Goal: Task Accomplishment & Management: Use online tool/utility

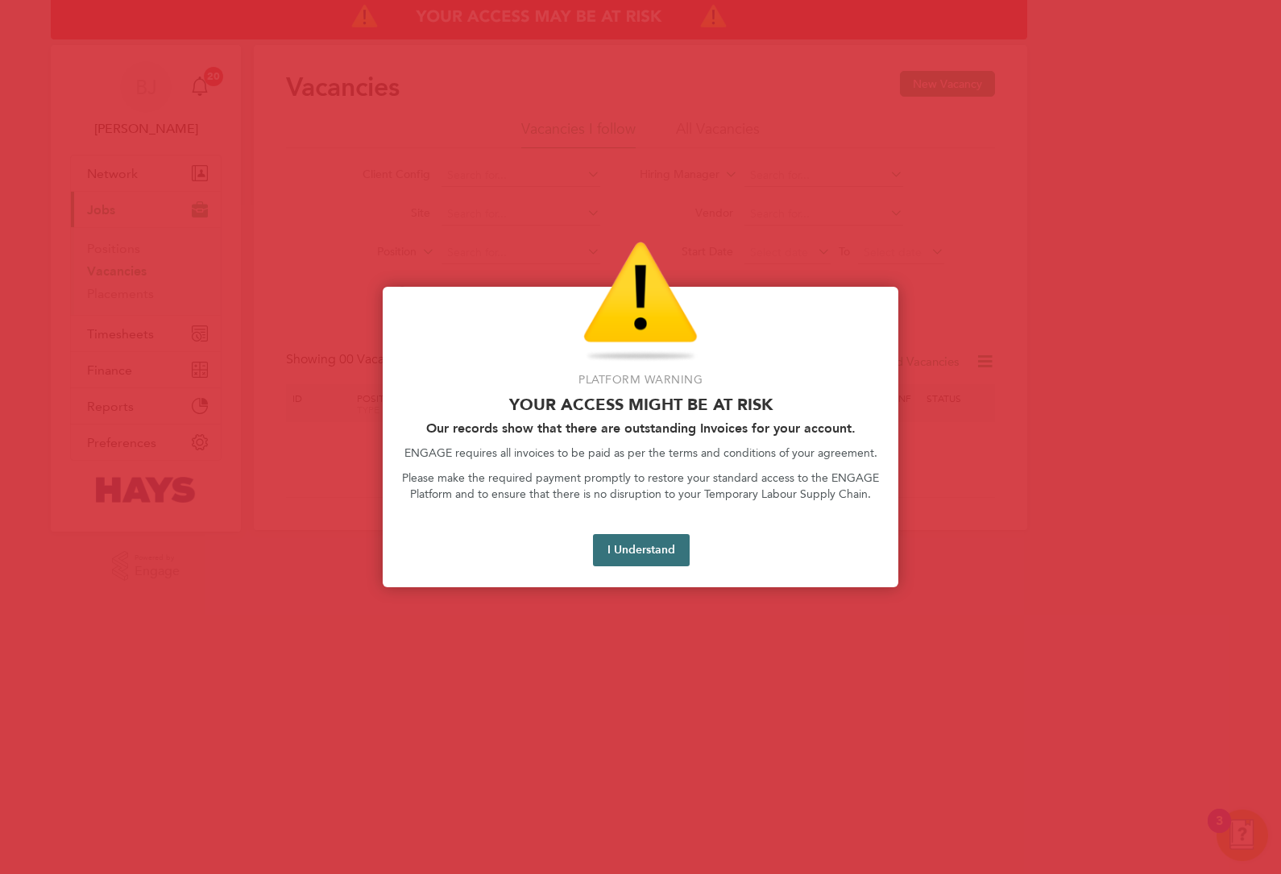
click at [635, 540] on button "I Understand" at bounding box center [641, 550] width 97 height 32
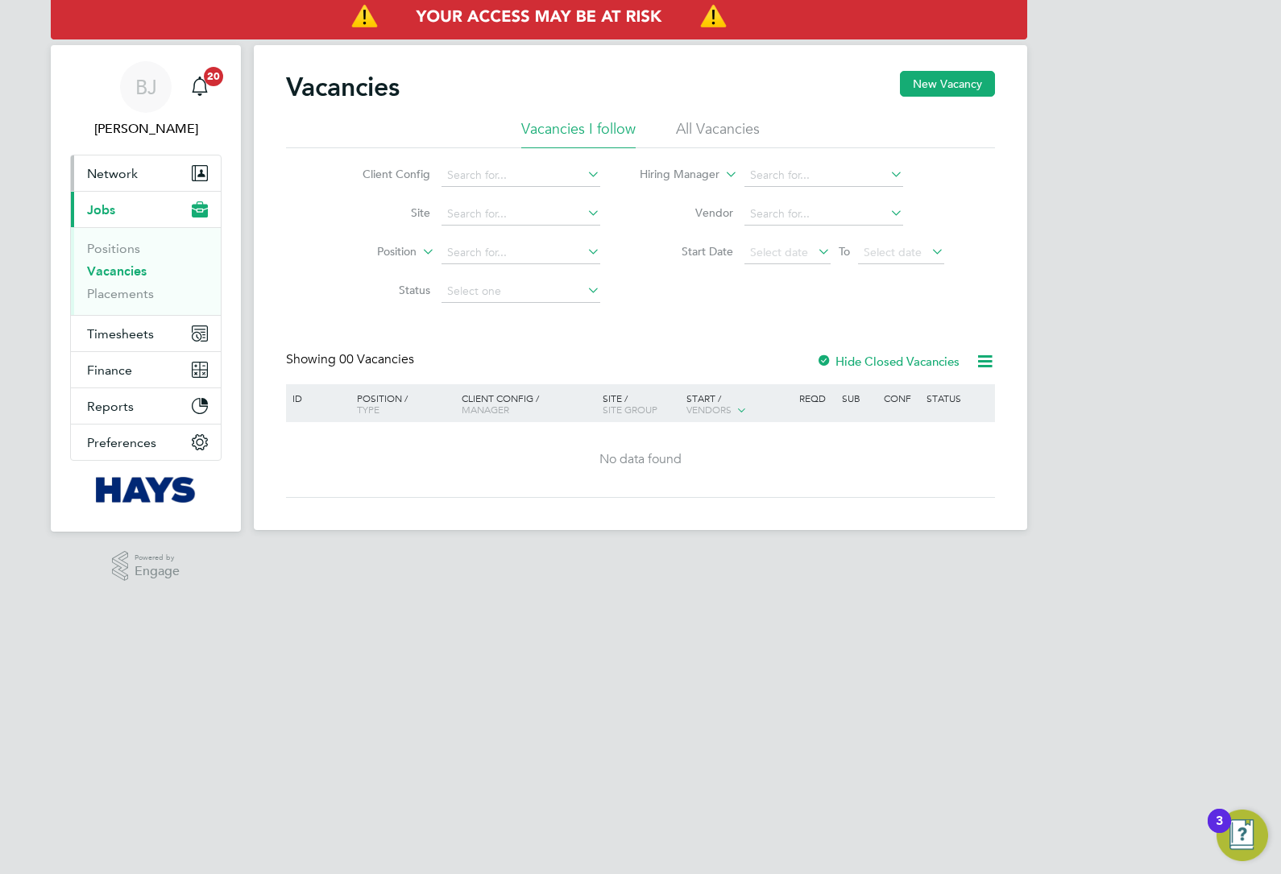
click at [107, 178] on span "Network" at bounding box center [112, 173] width 51 height 15
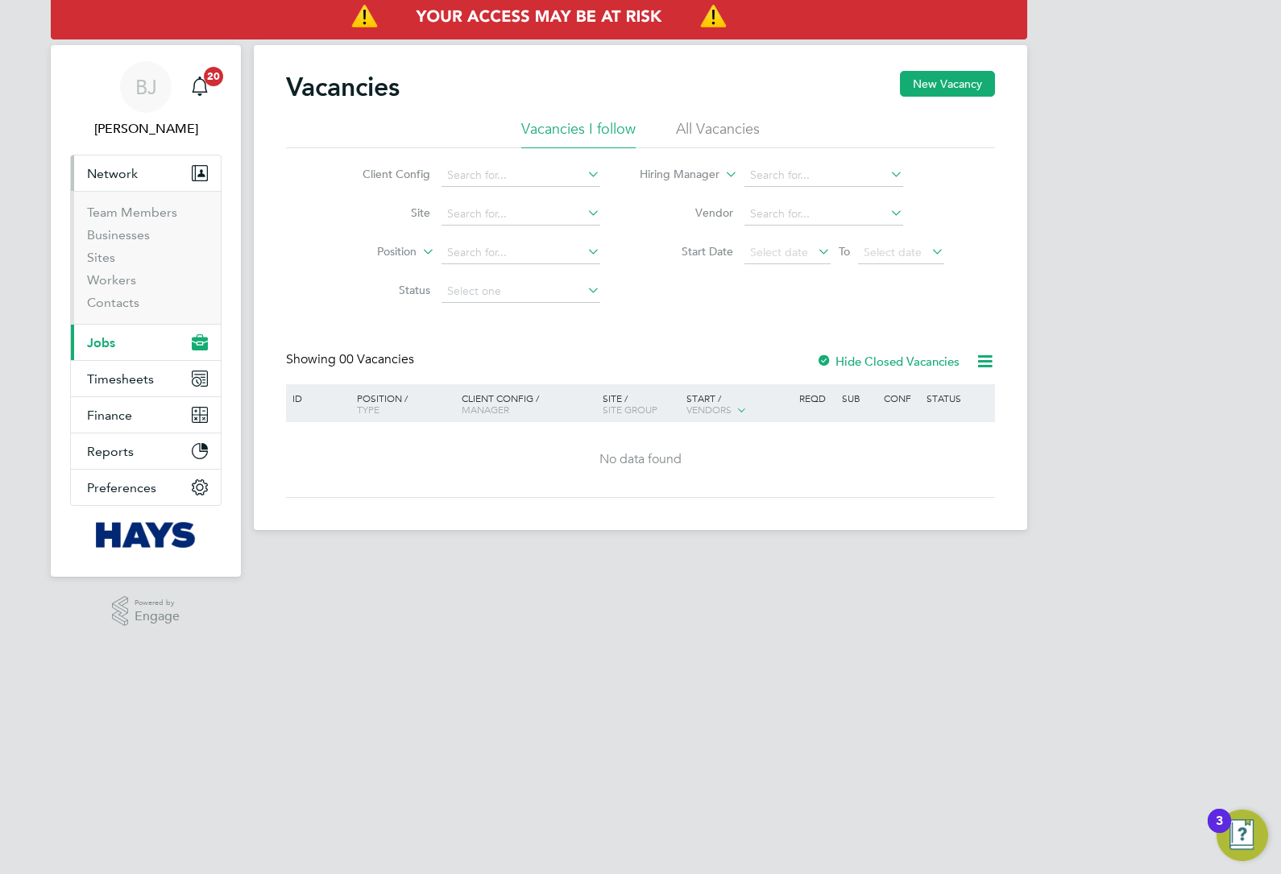
click at [97, 345] on span "Jobs" at bounding box center [101, 342] width 28 height 15
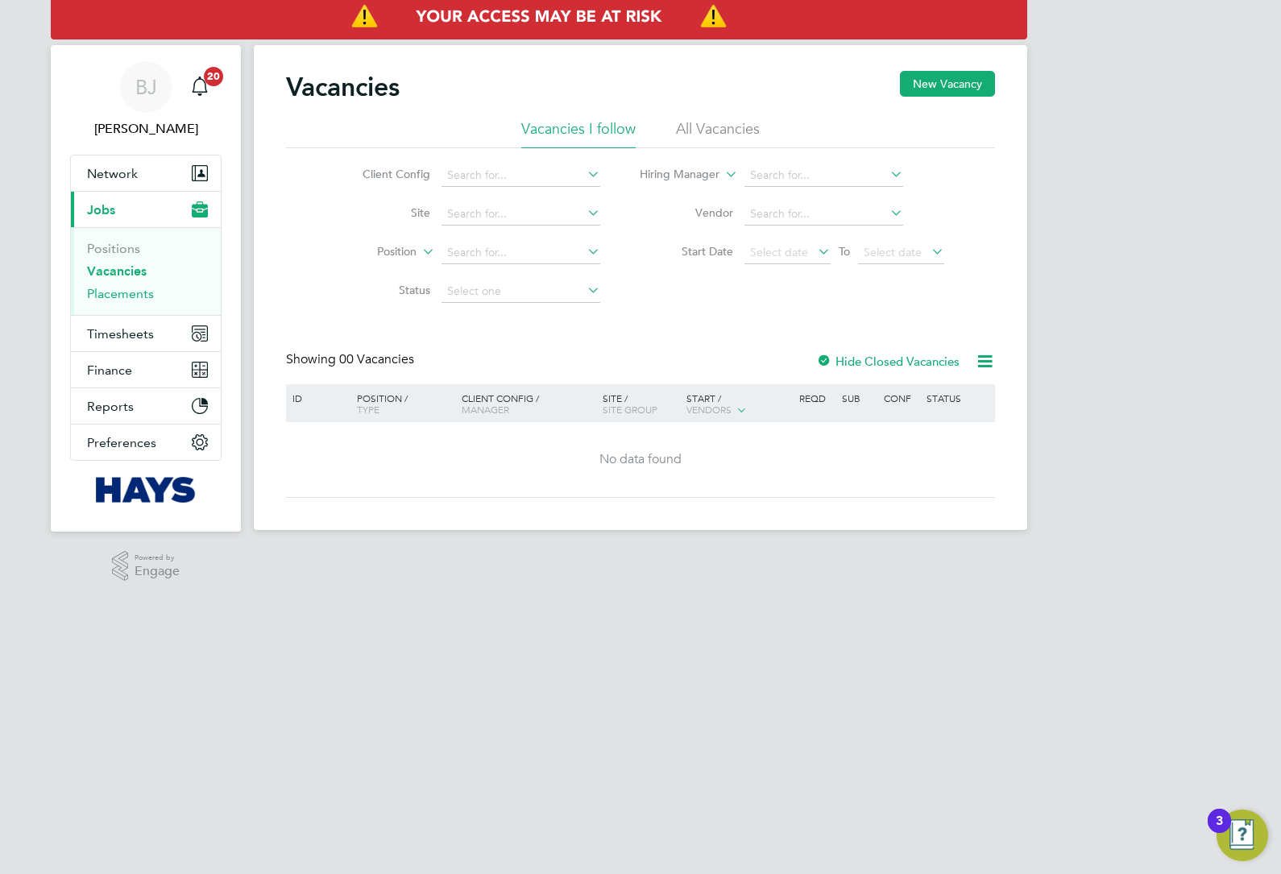
click at [122, 290] on link "Placements" at bounding box center [120, 293] width 67 height 15
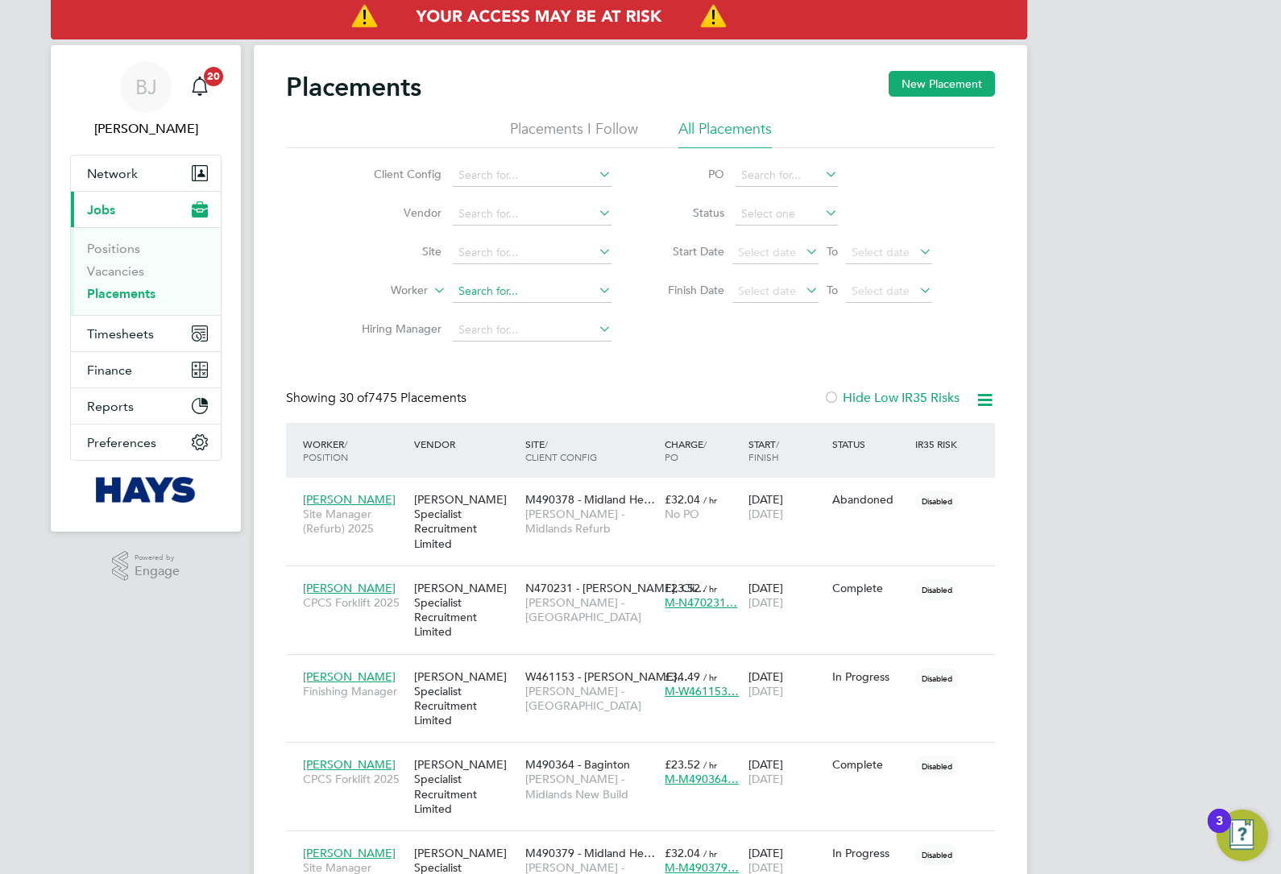
click at [478, 290] on input at bounding box center [532, 291] width 159 height 23
click at [554, 313] on li "Phi llip Wilson" at bounding box center [532, 313] width 160 height 22
type input "[PERSON_NAME]"
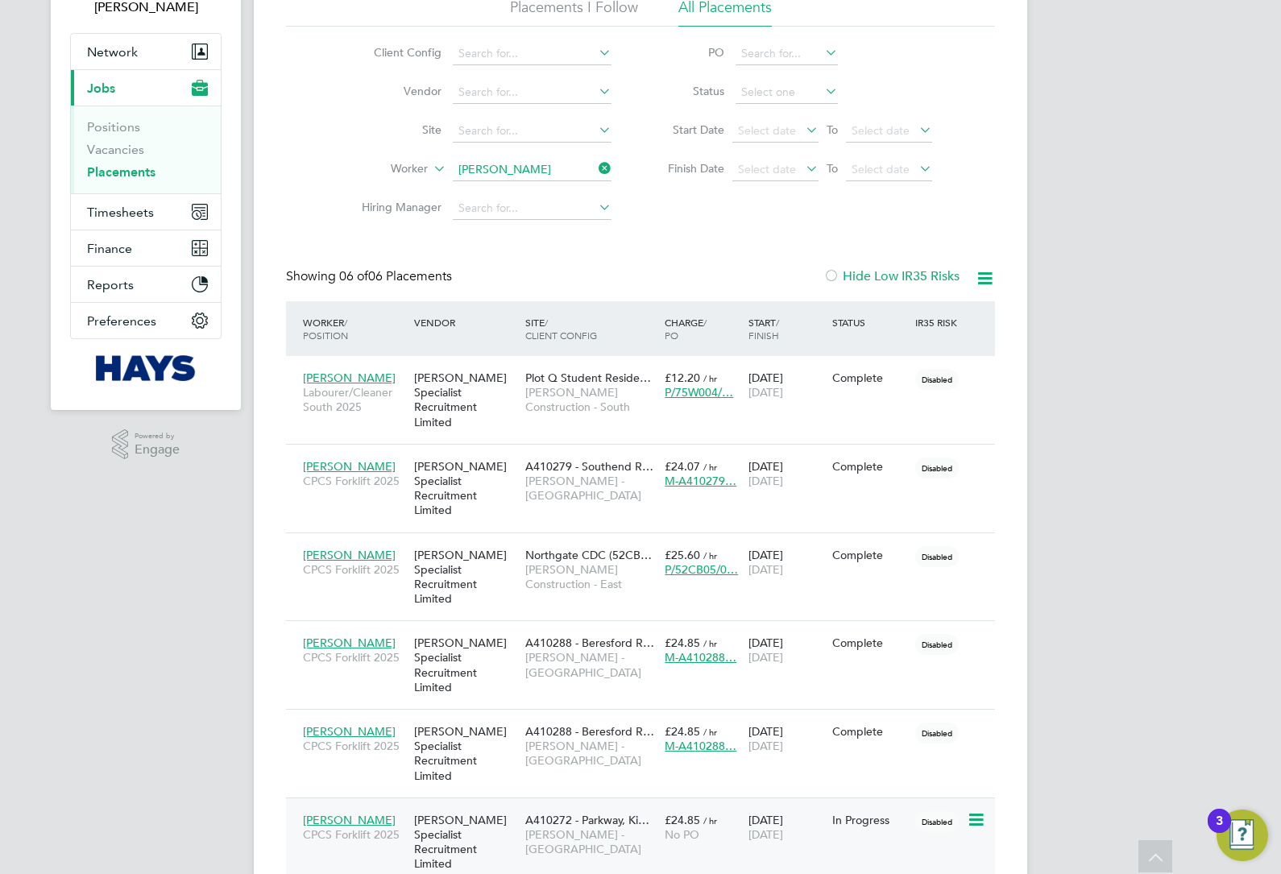
click at [975, 810] on icon at bounding box center [975, 819] width 16 height 19
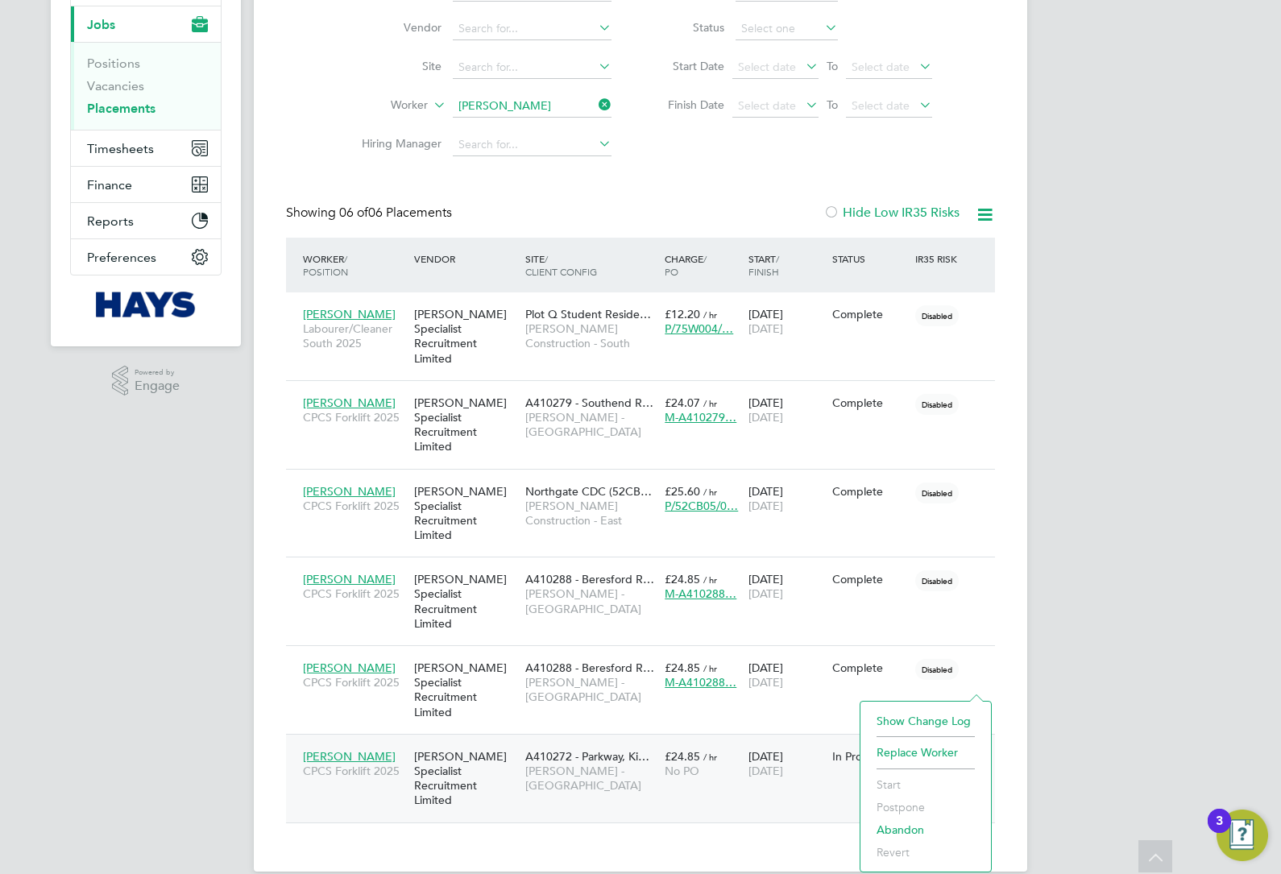
click at [702, 764] on div "No PO" at bounding box center [702, 771] width 76 height 14
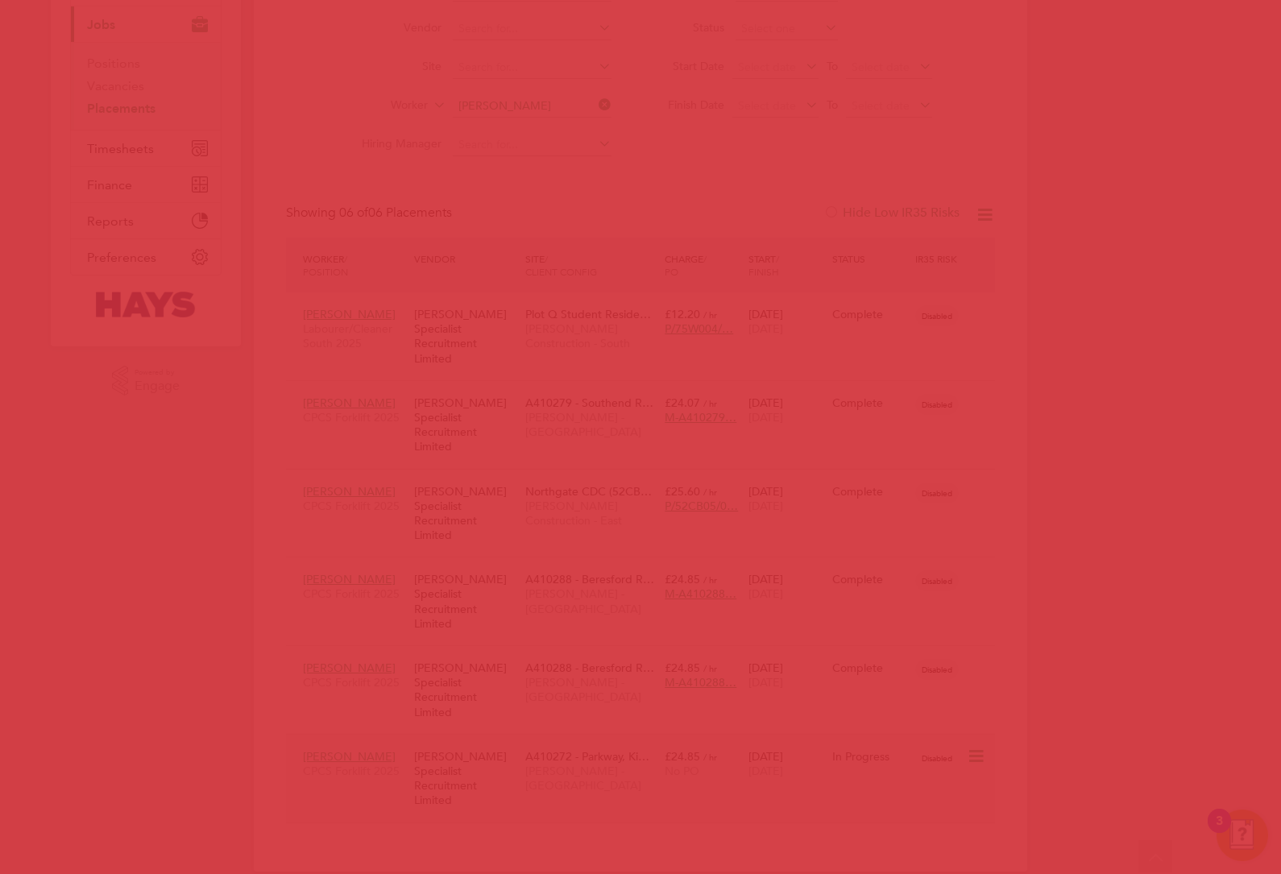
scroll to position [122, 0]
